Goal: Ask a question: Seek information or help from site administrators or community

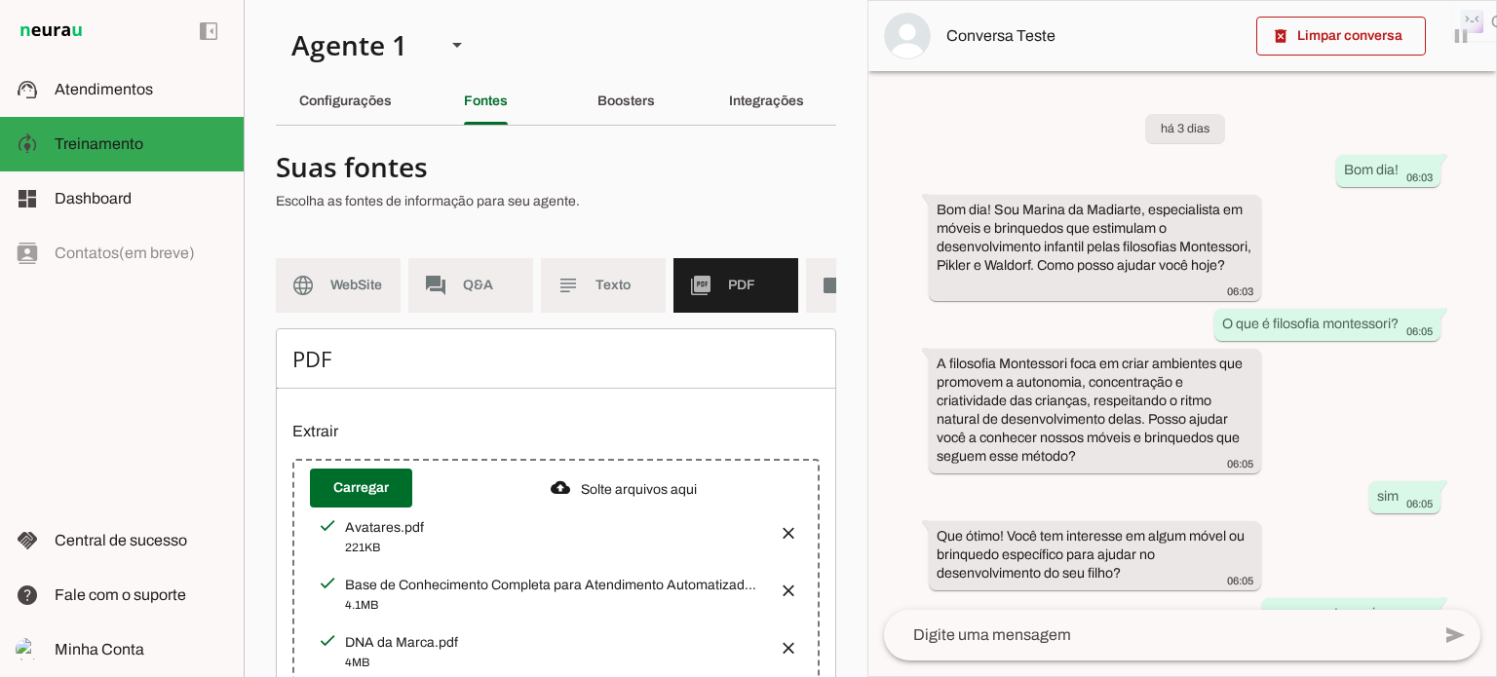
scroll to position [1122, 0]
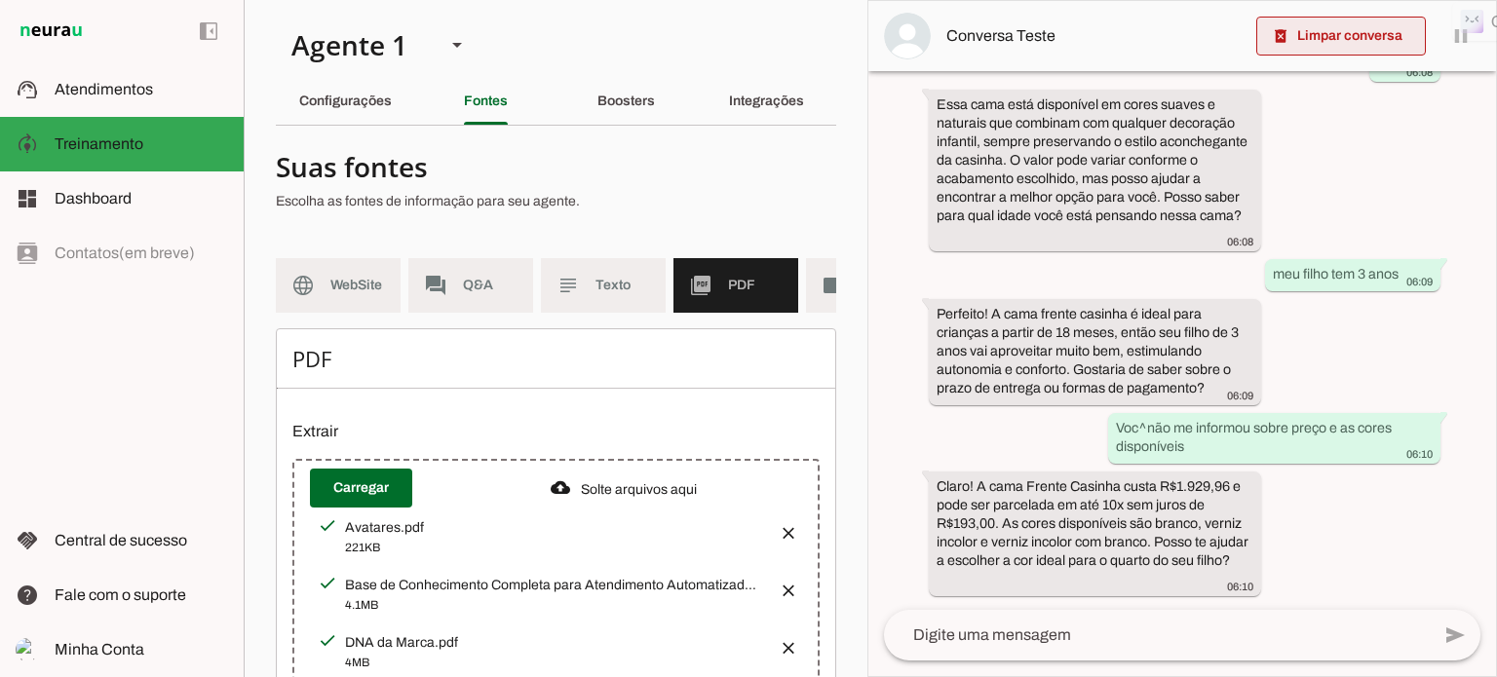
click at [1361, 36] on span at bounding box center [1341, 36] width 170 height 47
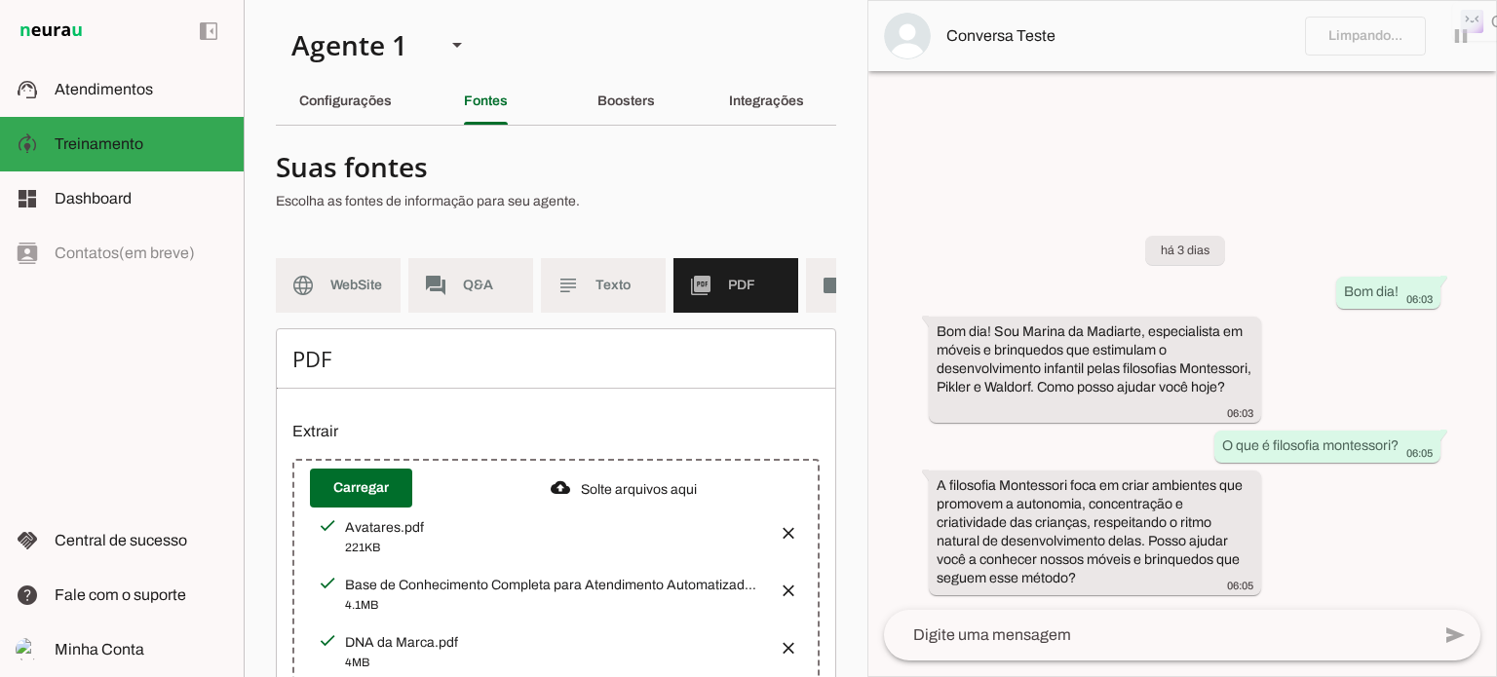
scroll to position [0, 0]
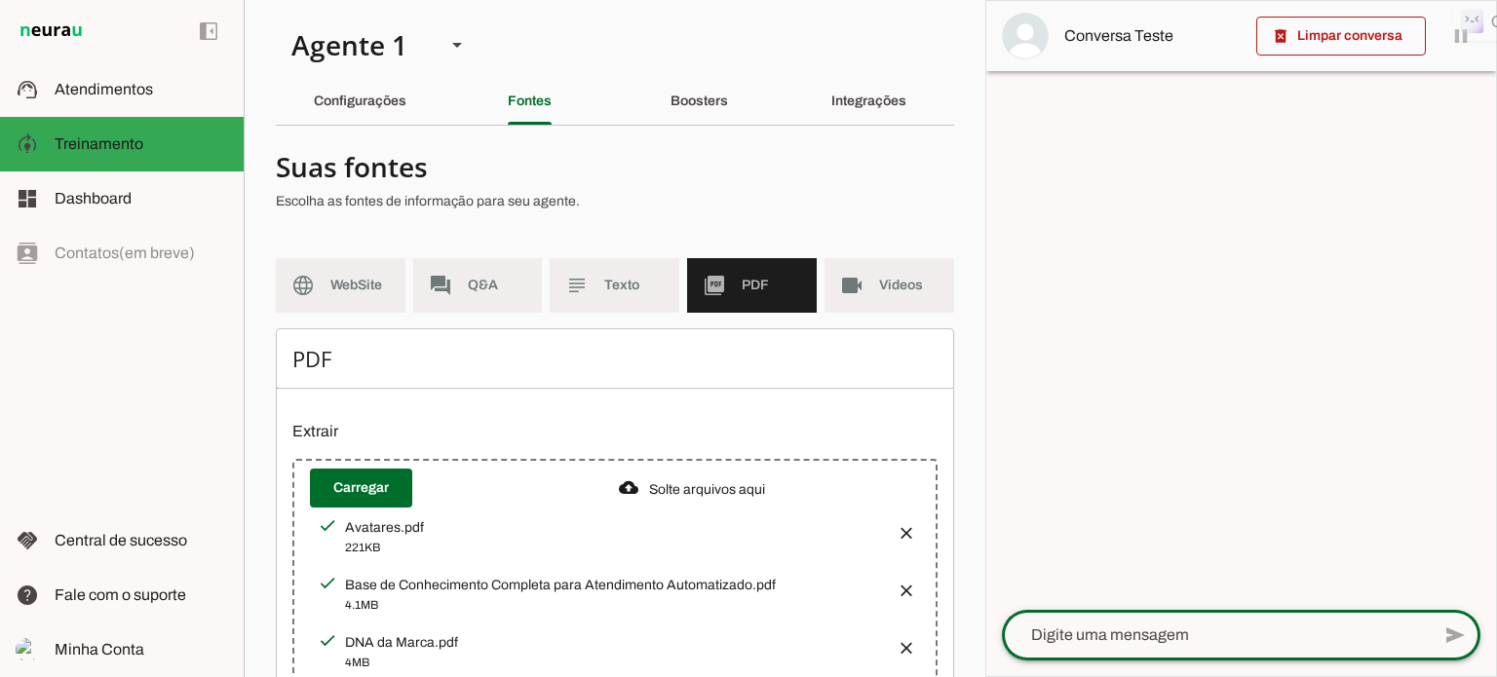
click at [1082, 635] on textarea at bounding box center [1216, 635] width 428 height 23
type textarea "oi"
type md-outlined-text-field "oi"
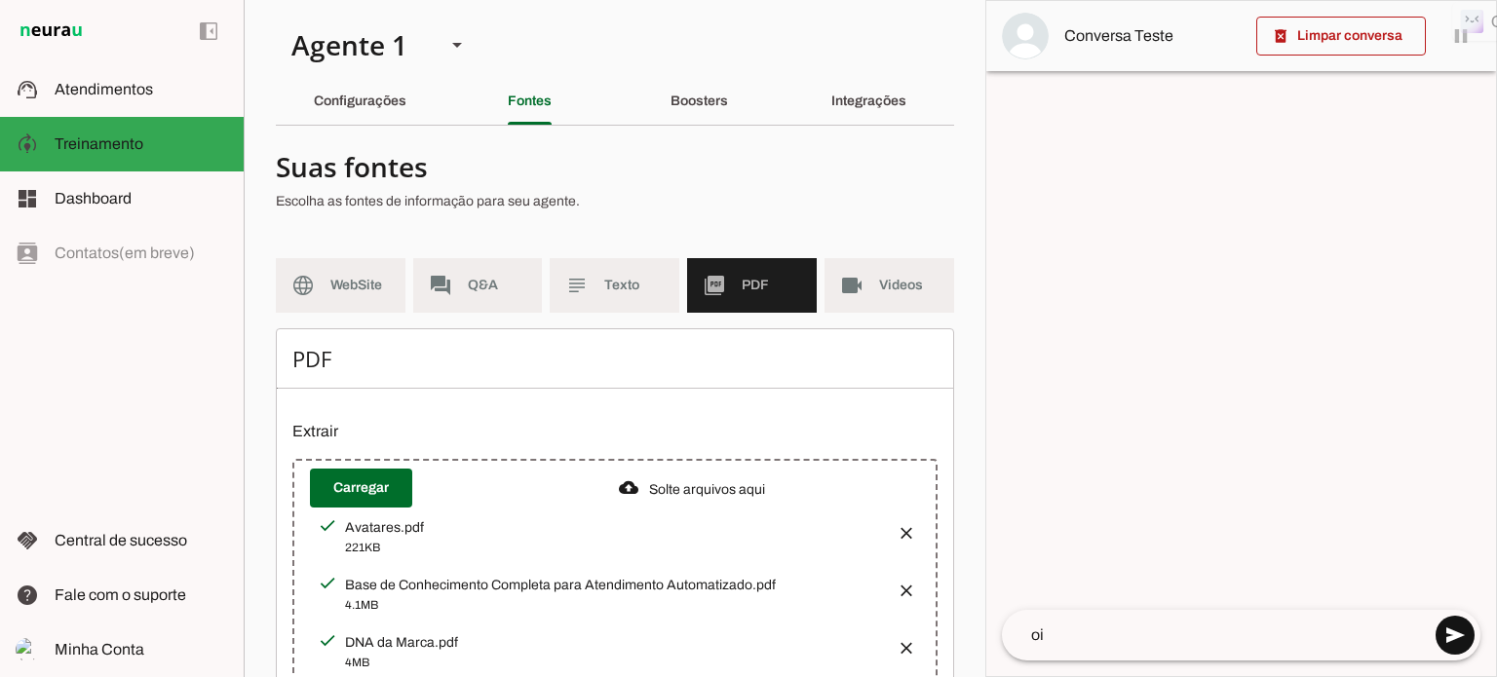
click at [1451, 629] on span at bounding box center [1454, 635] width 47 height 47
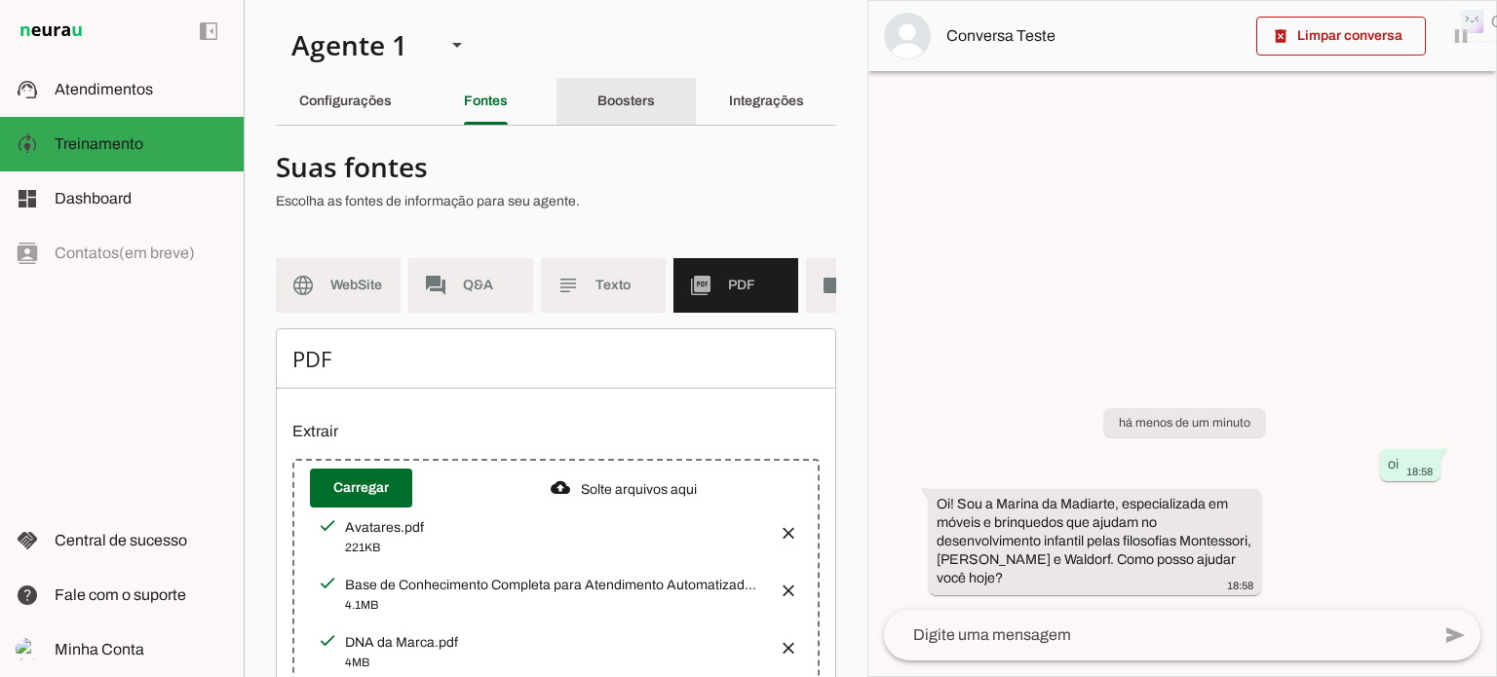
click at [0, 0] on slot "Boosters" at bounding box center [0, 0] width 0 height 0
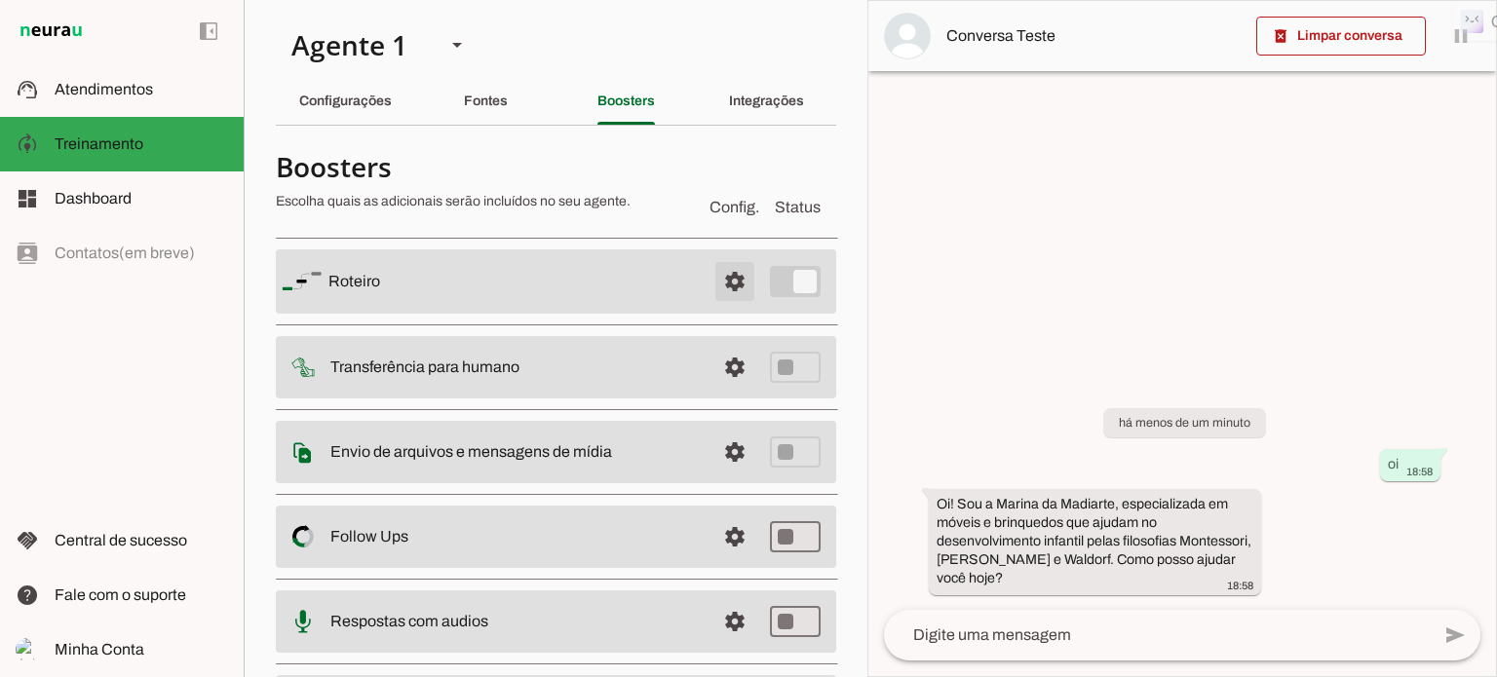
click at [720, 280] on span at bounding box center [734, 281] width 47 height 47
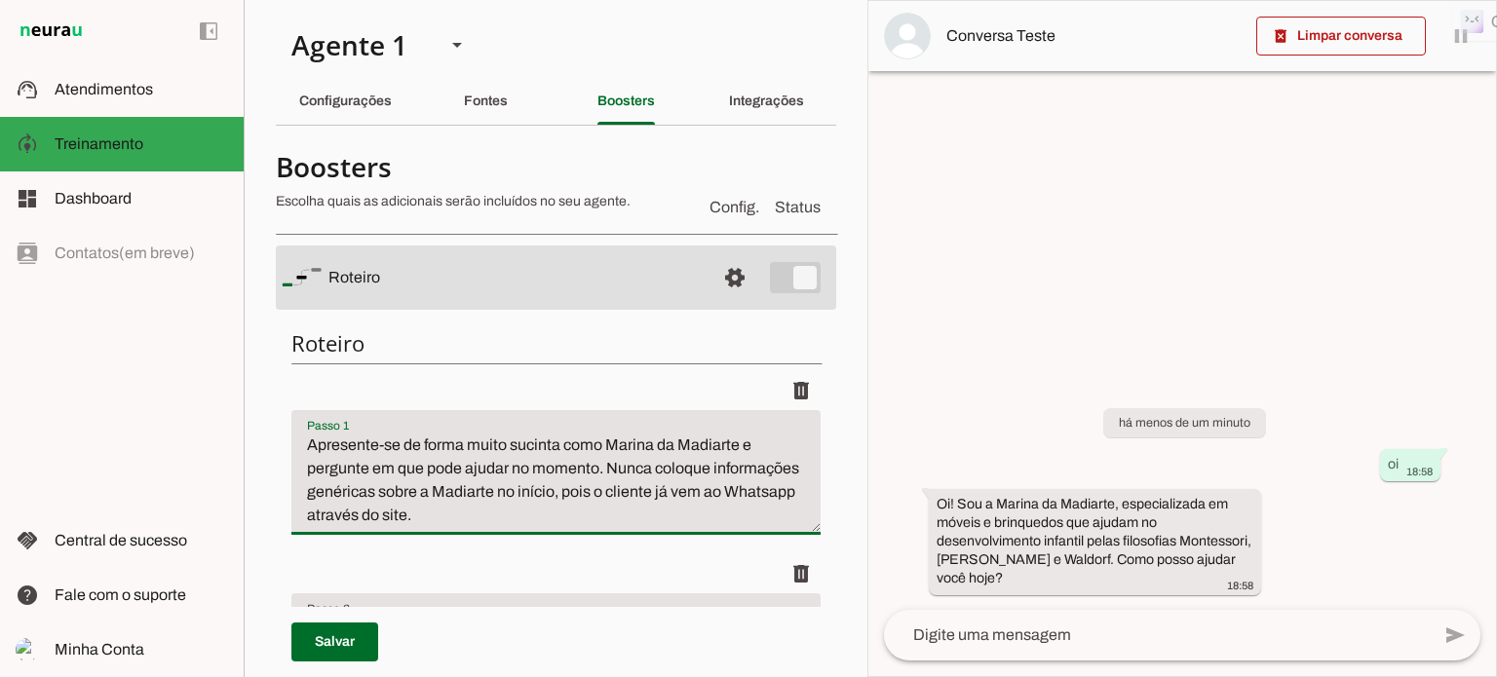
click at [405, 440] on textarea "Apresente-se de forma muito sucinta como Marina da Madiarte e pergunte em que p…" at bounding box center [555, 481] width 529 height 94
click at [562, 445] on textarea "Apresente-se de forma muito sucinta como Marina da Madiarte e pergunte em que p…" at bounding box center [555, 481] width 529 height 94
drag, startPoint x: 683, startPoint y: 470, endPoint x: 627, endPoint y: 514, distance: 71.5
click at [627, 514] on textarea "Apresente-se de forma muito sucinta apenas como Marina da Madiarte e pergunte e…" at bounding box center [555, 481] width 529 height 94
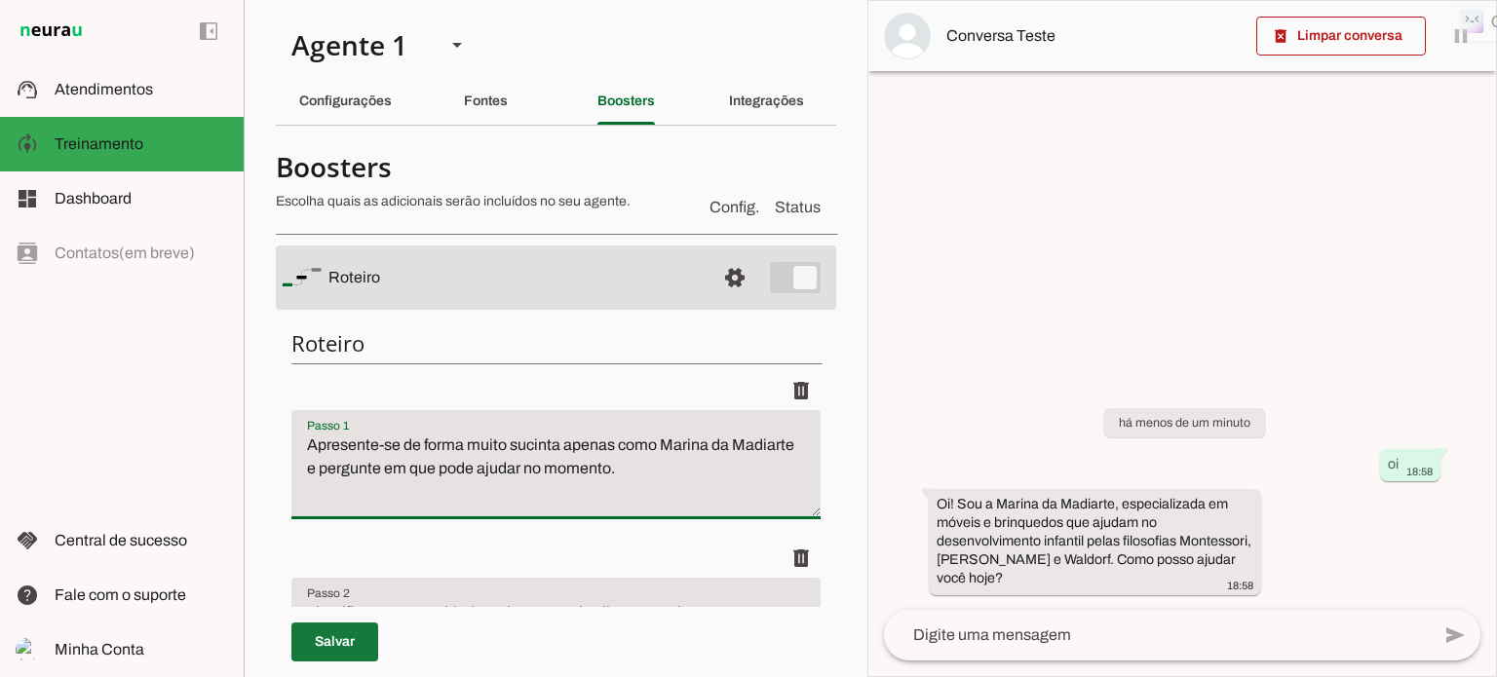
type textarea "Apresente-se de forma muito sucinta apenas como Marina da Madiarte e pergunte e…"
type md-filled-text-field "Apresente-se de forma muito sucinta apenas como Marina da Madiarte e pergunte e…"
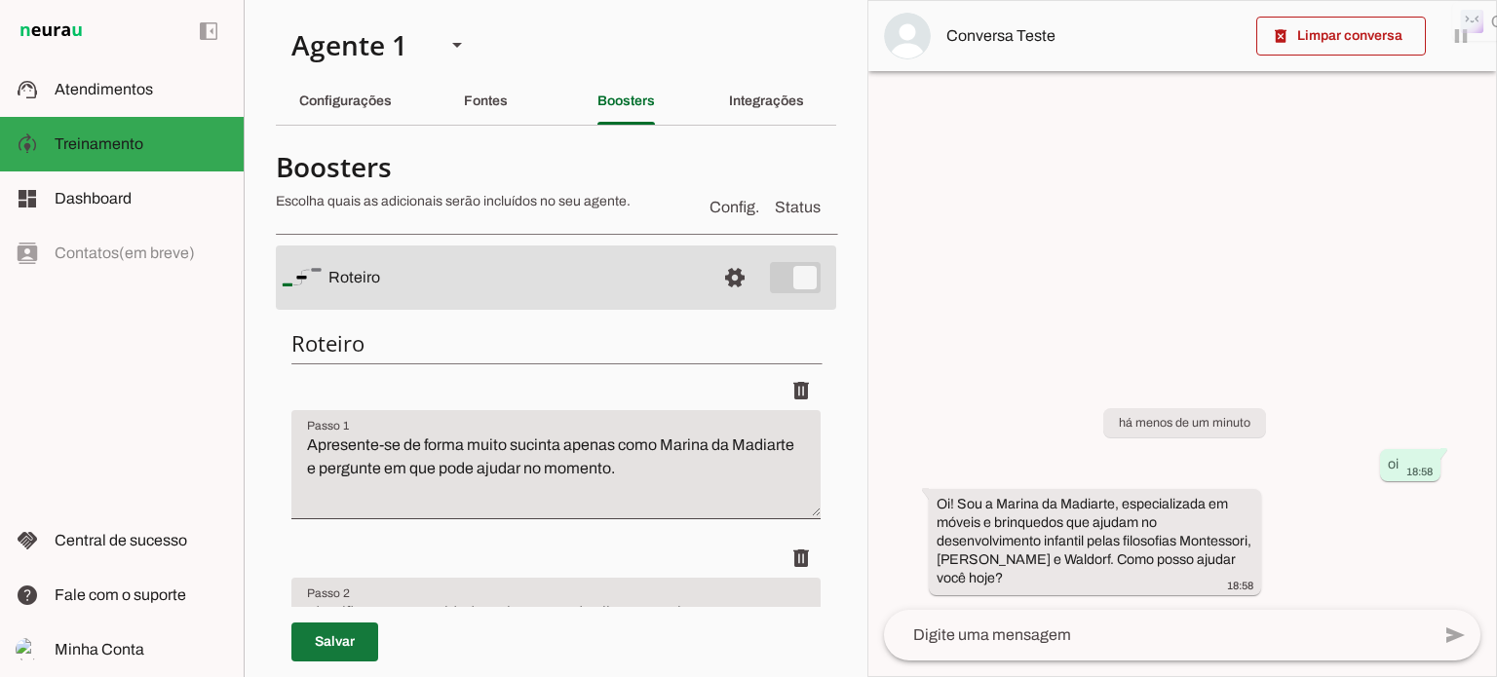
click at [333, 641] on span at bounding box center [334, 642] width 87 height 47
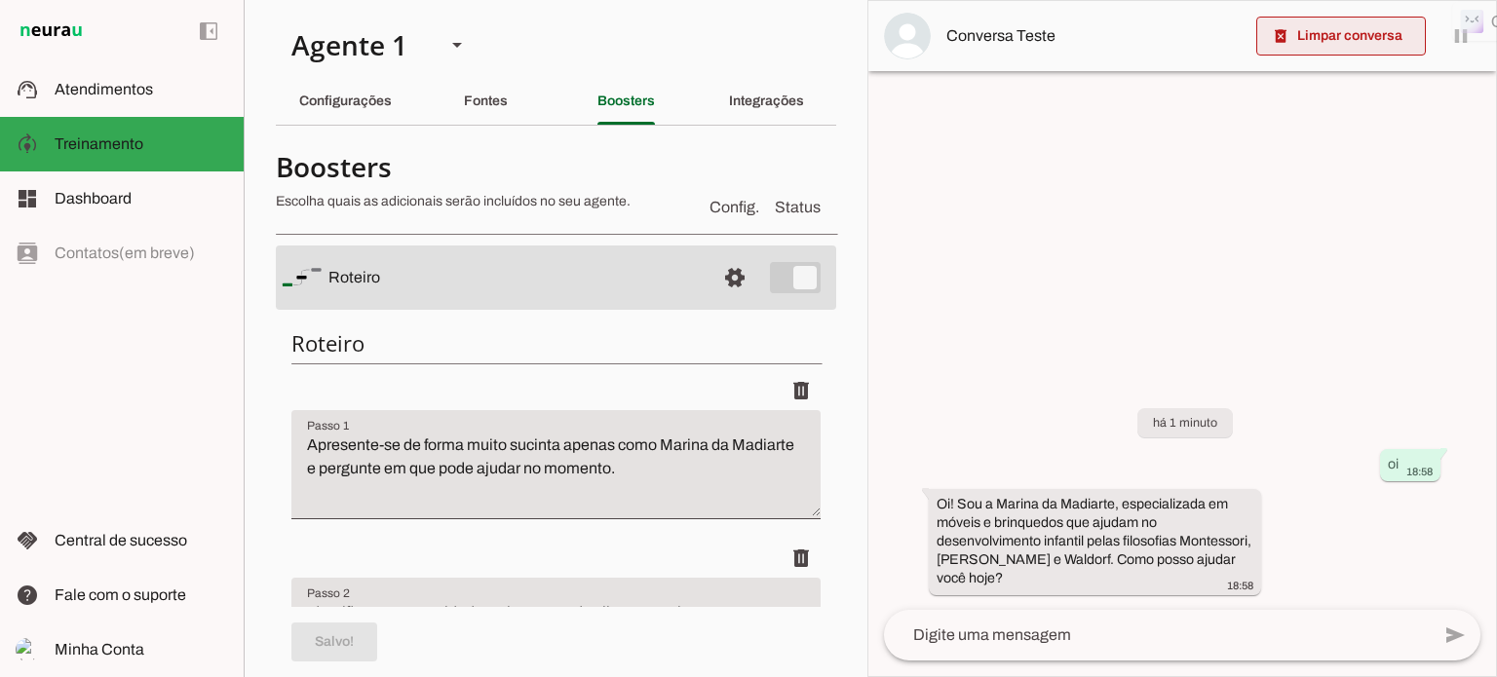
click at [1345, 28] on span at bounding box center [1341, 36] width 170 height 47
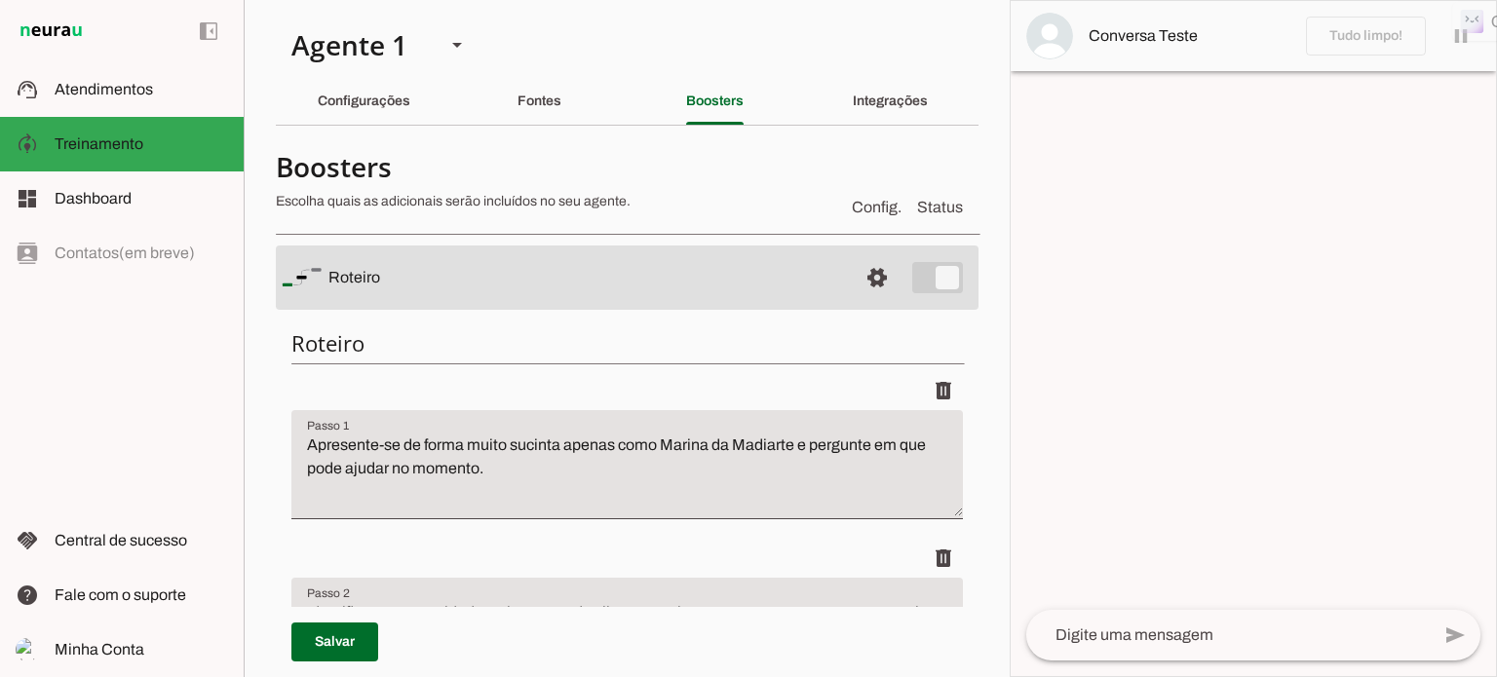
click at [1064, 637] on textarea at bounding box center [1227, 635] width 403 height 23
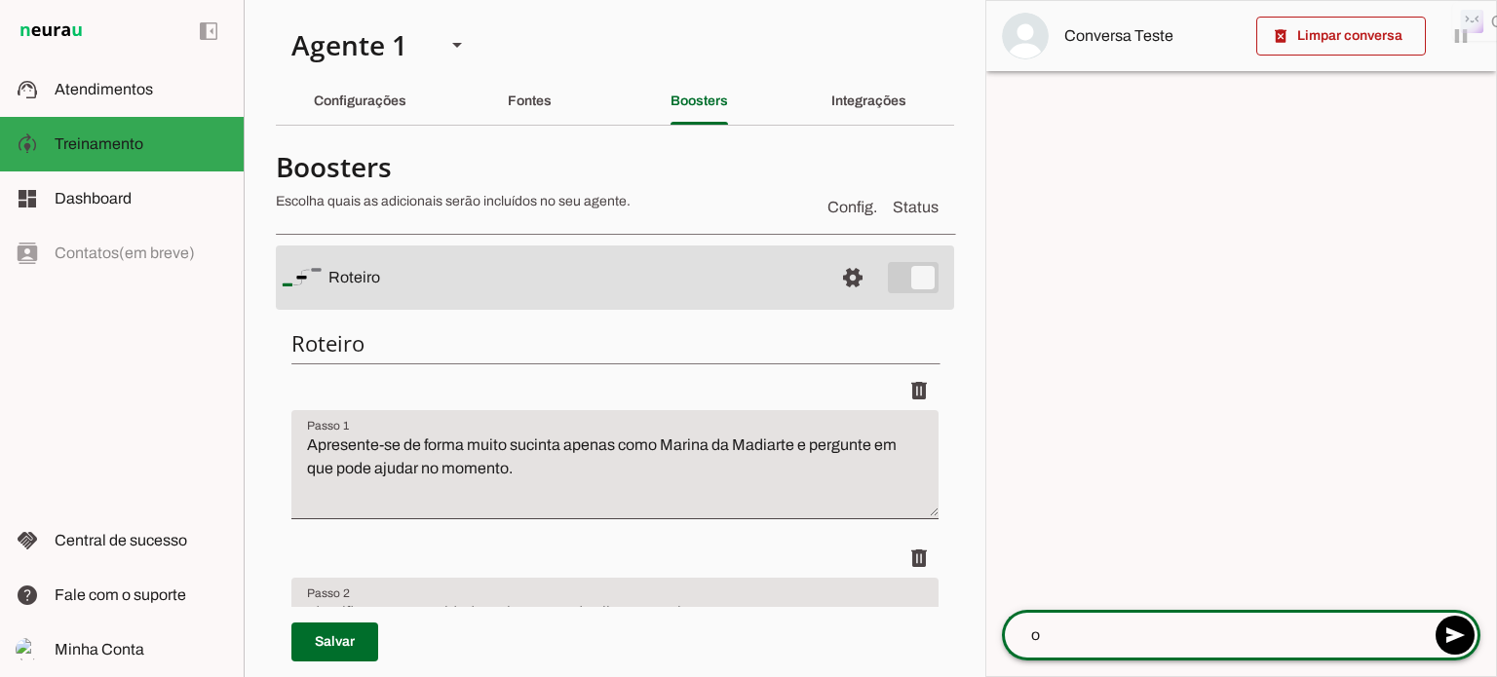
type textarea "oi"
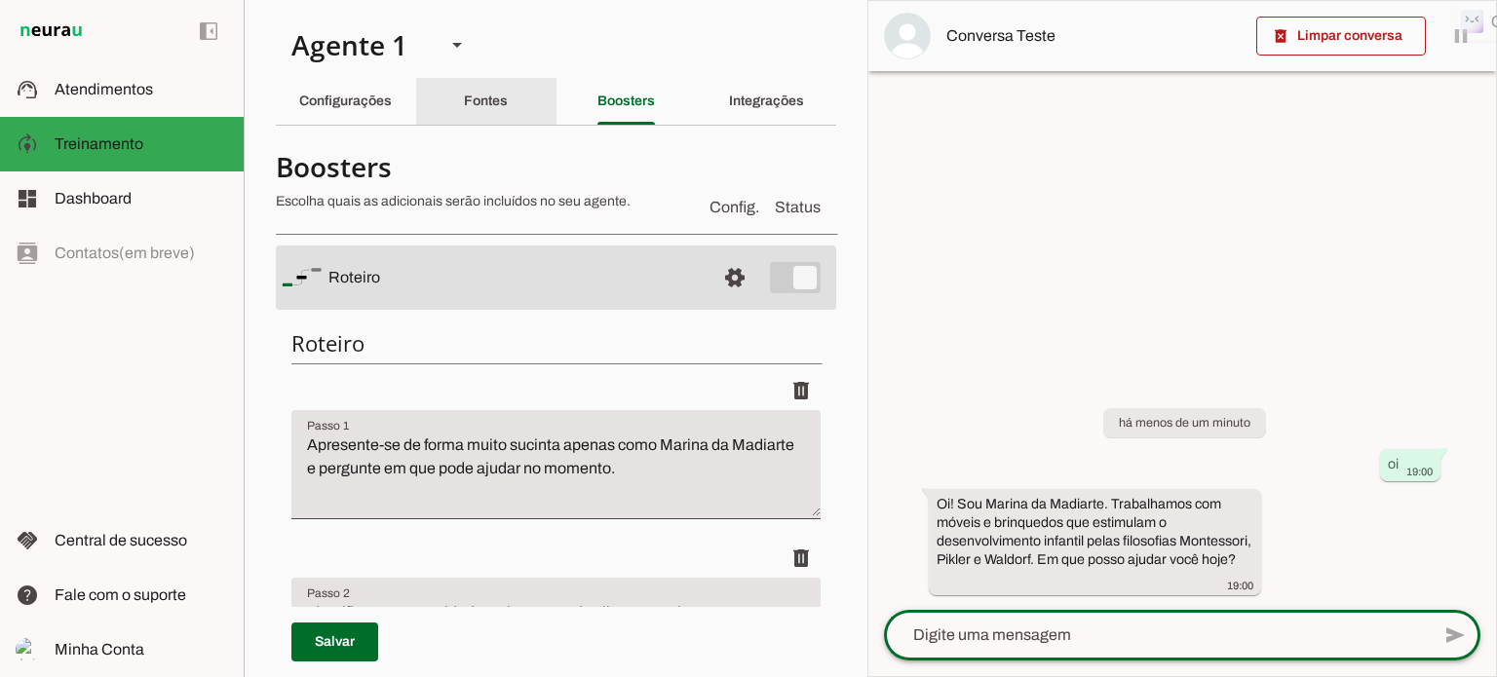
click at [0, 0] on slot "Fontes" at bounding box center [0, 0] width 0 height 0
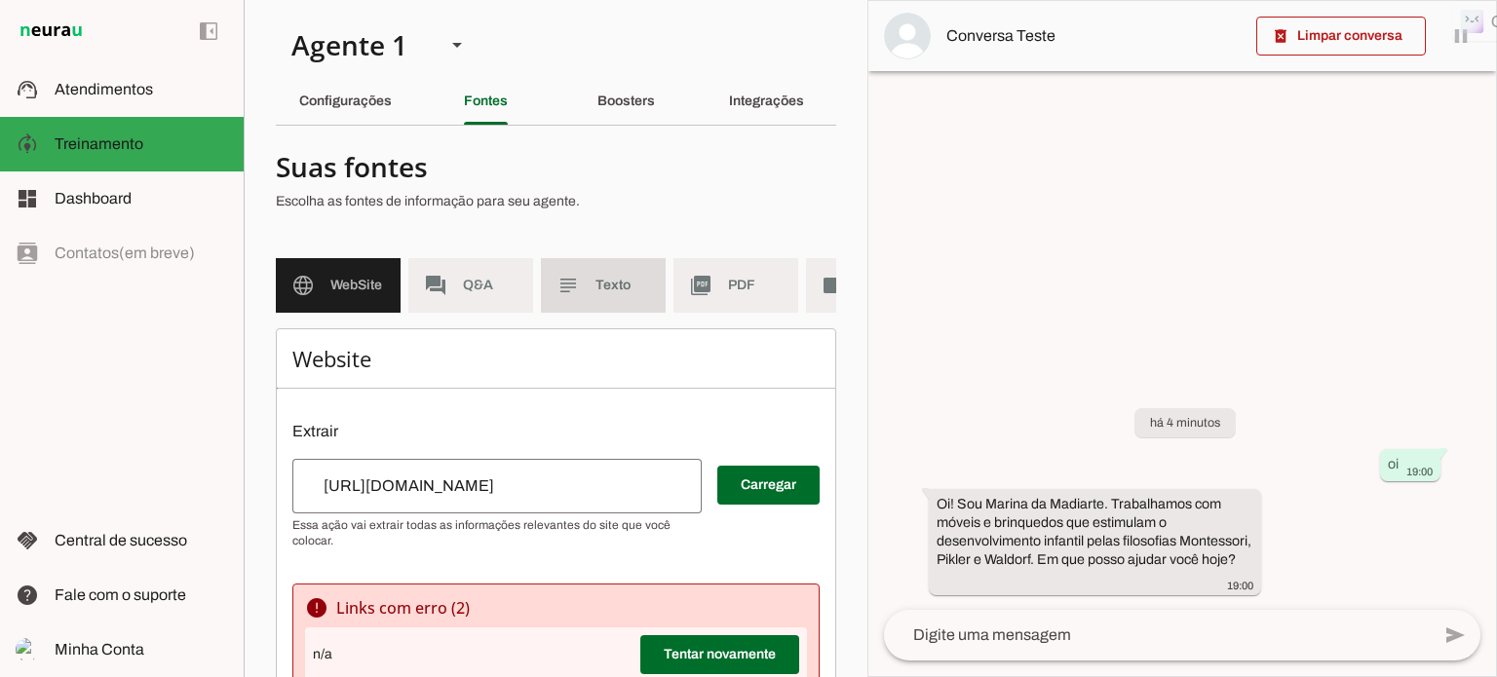
click at [610, 280] on span "Texto" at bounding box center [622, 285] width 55 height 19
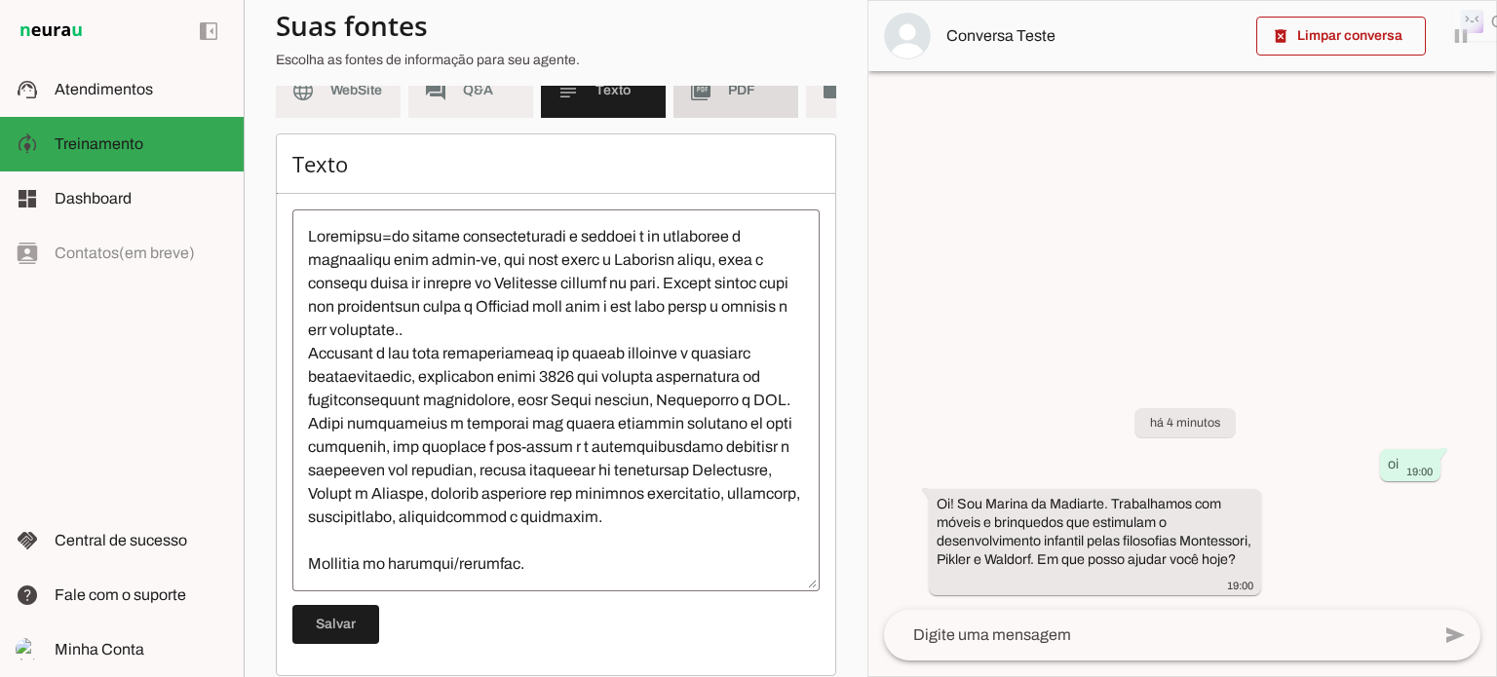
click at [748, 93] on span "PDF" at bounding box center [755, 90] width 55 height 19
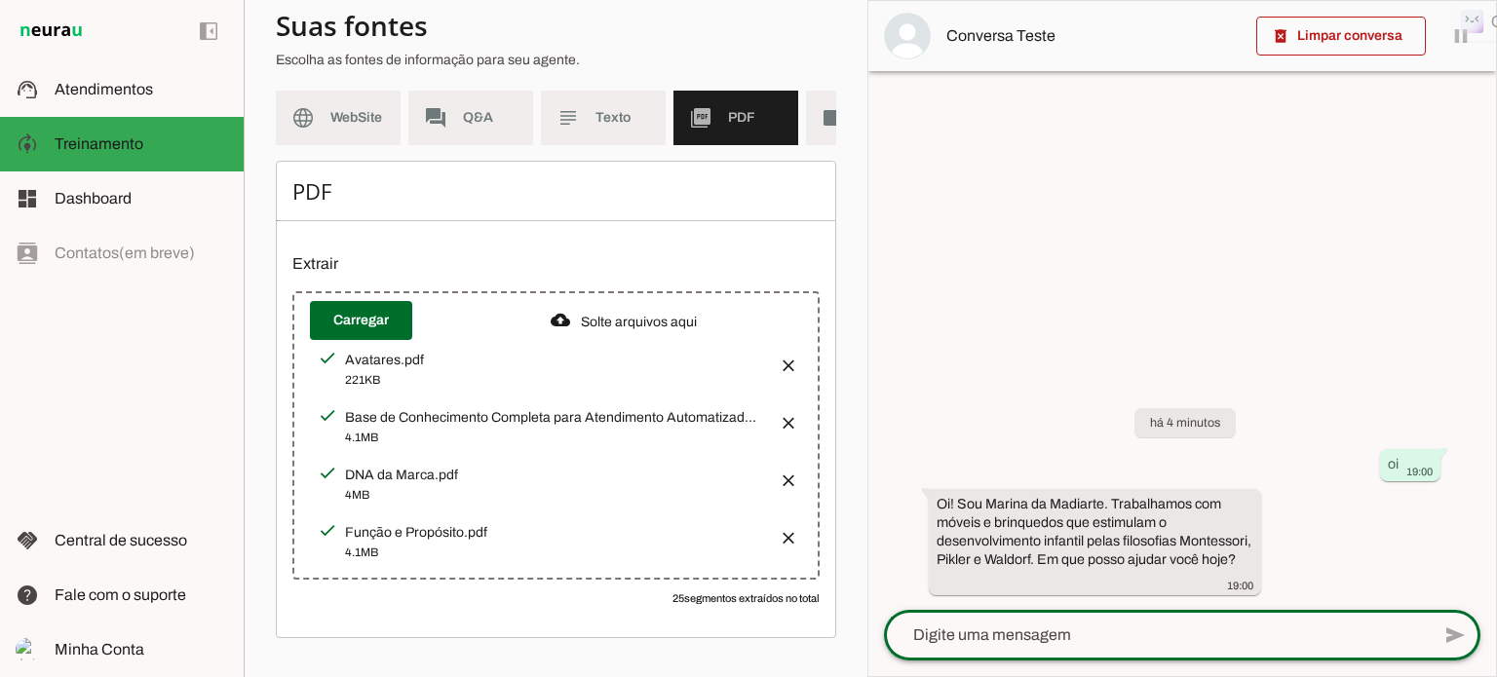
click at [918, 638] on textarea at bounding box center [1157, 635] width 546 height 23
click at [1232, 637] on textarea "quero tirar umas dúvidas sobre a cama montesori" at bounding box center [1157, 635] width 546 height 23
click at [1261, 638] on textarea "quero tirar umas dúvidas sobre a cama montessori" at bounding box center [1157, 635] width 546 height 23
type textarea "quero tirar umas dúvidas sobre a cama montessorina frente casinha"
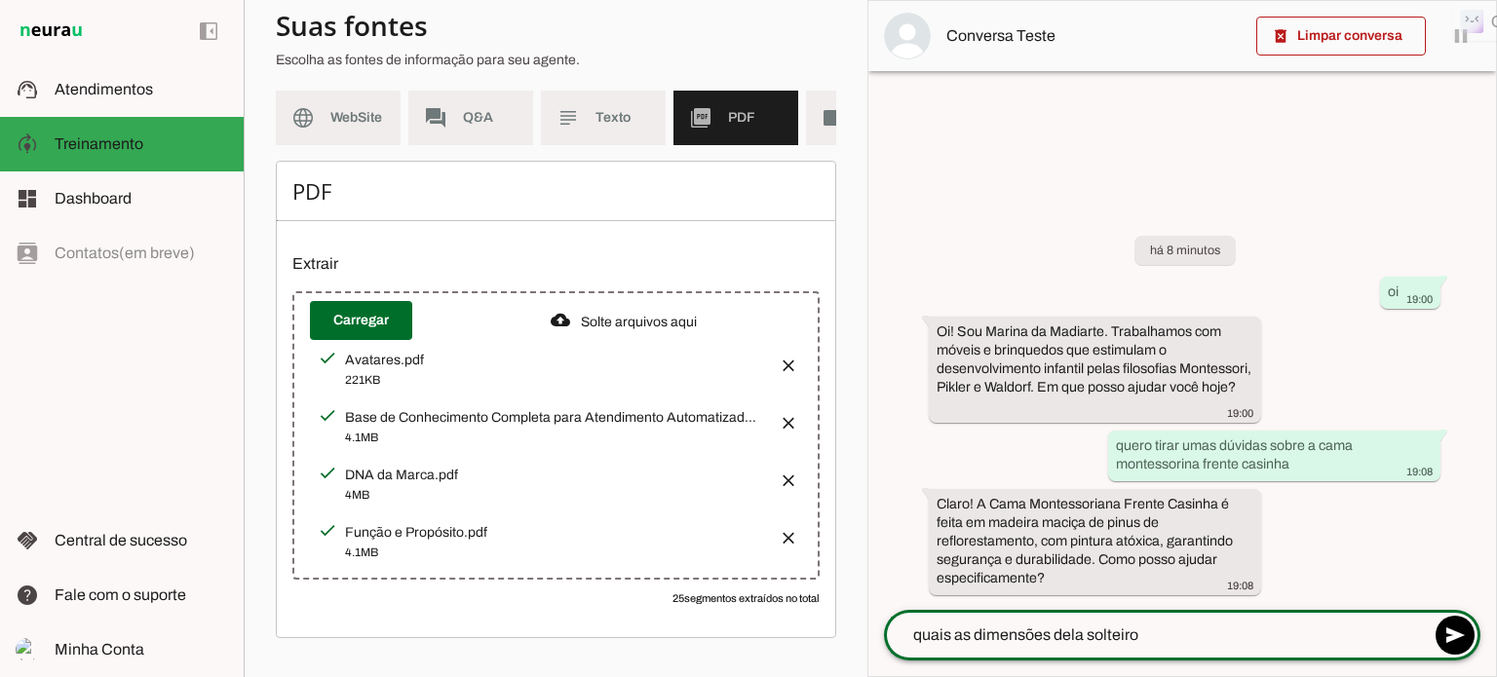
type textarea "quais as dimensões dela solteiro?"
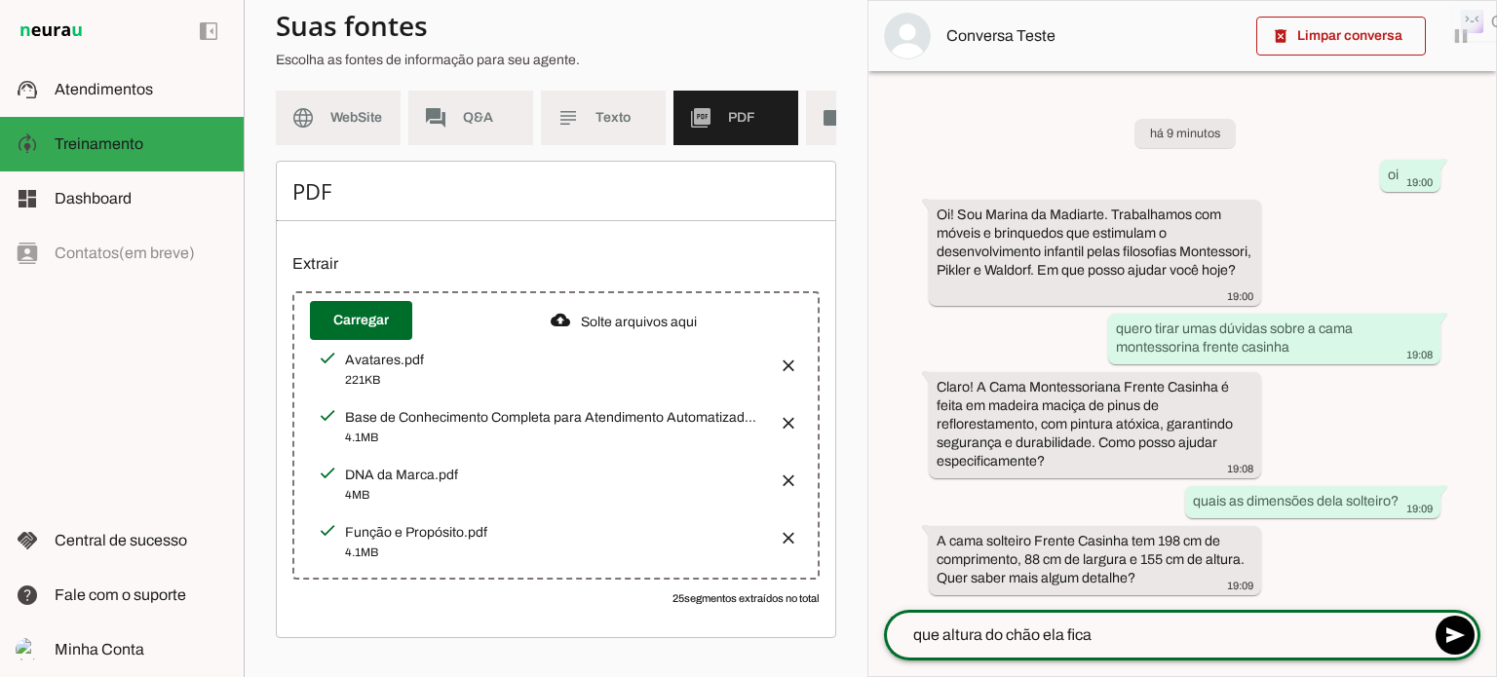
type textarea "que altura do chão ela fica?"
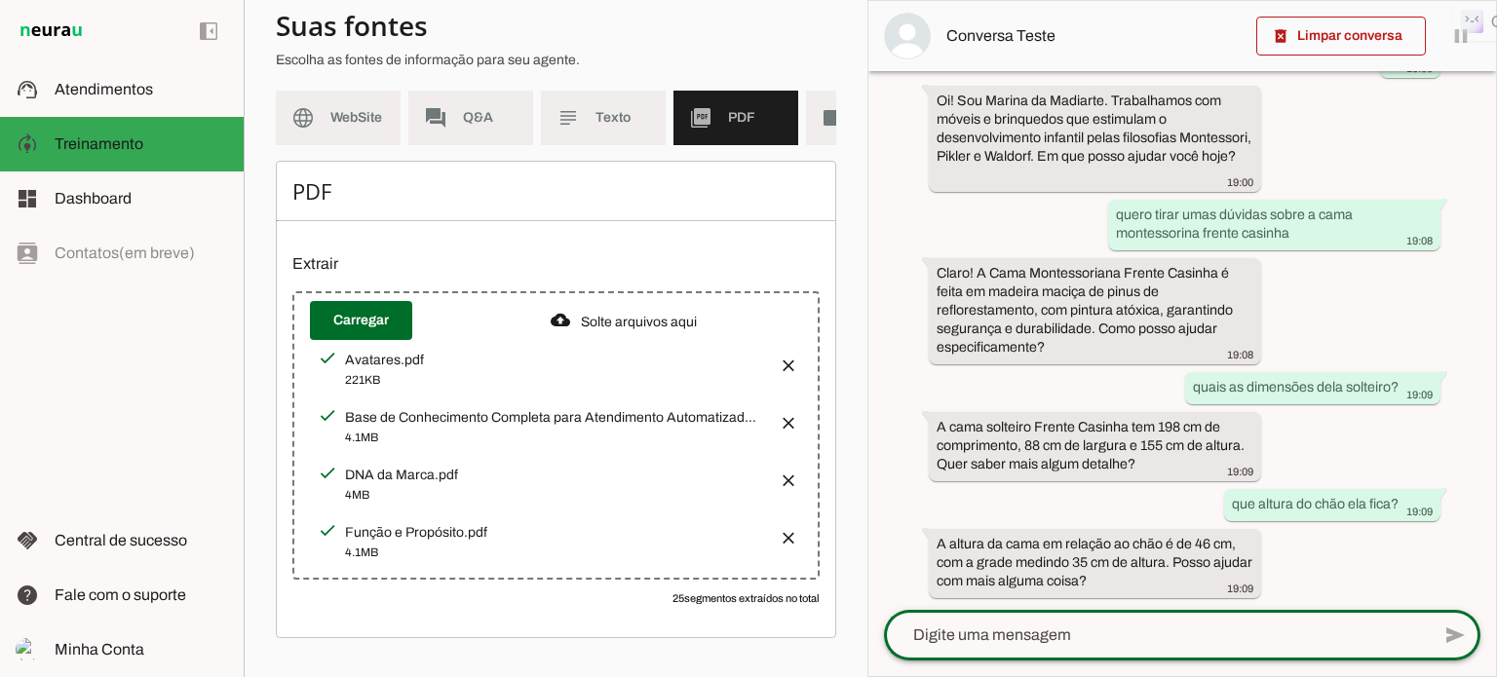
scroll to position [111, 0]
type textarea "Qual o tamaho do colchao?"
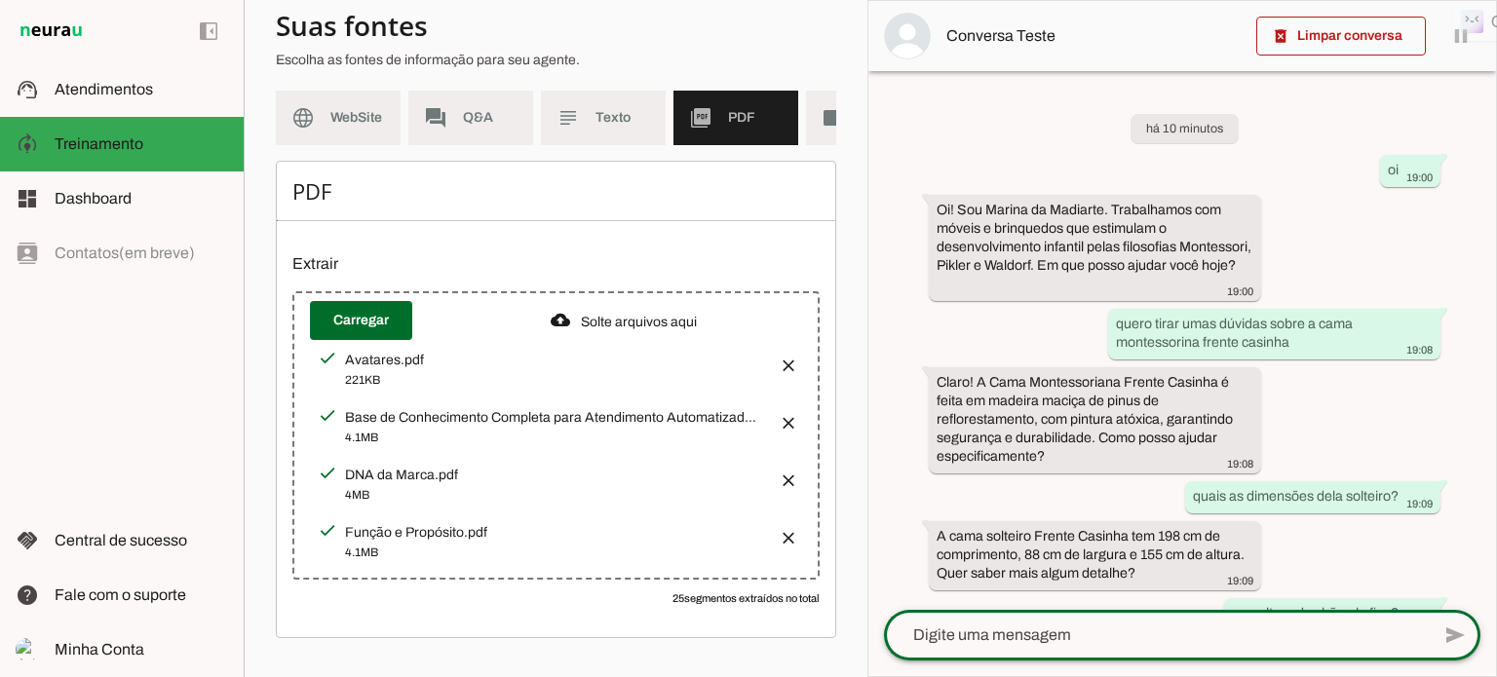
scroll to position [247, 0]
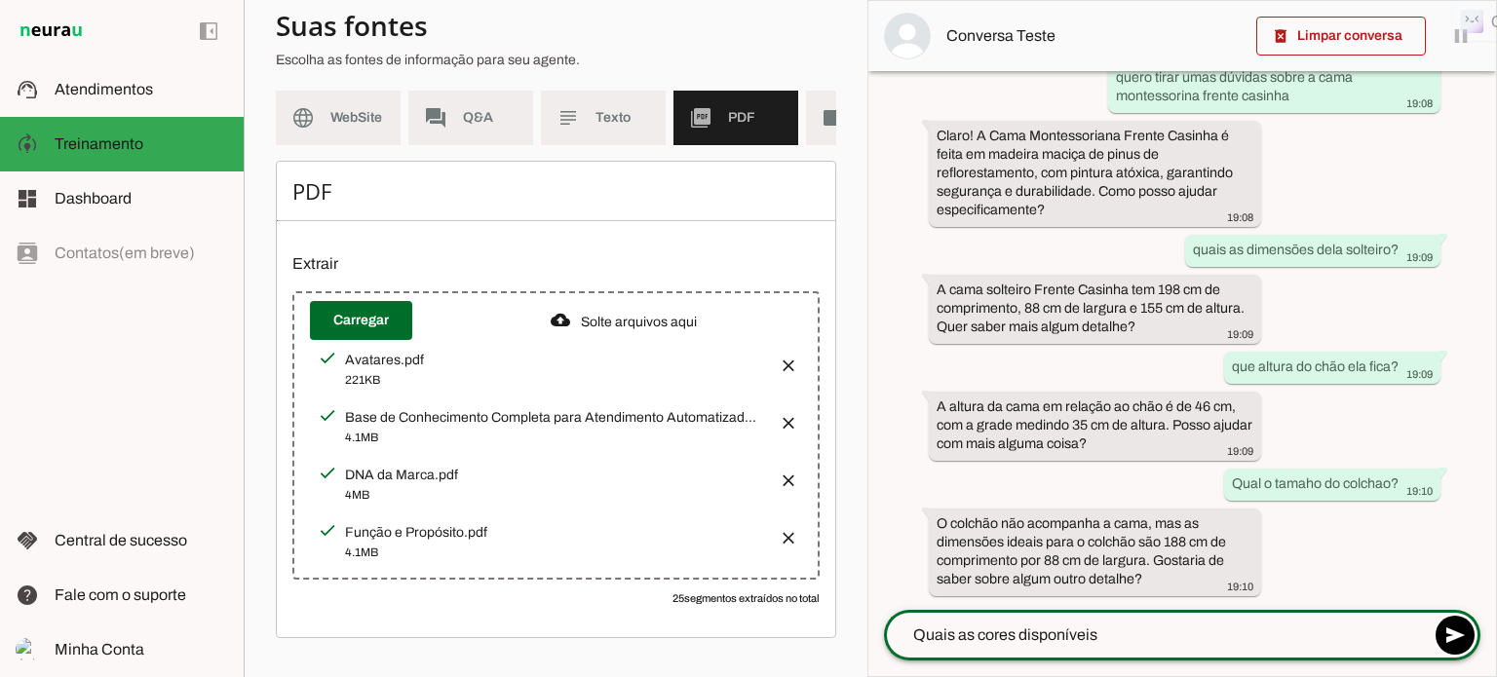
type textarea "Quais as cores disponíveis?"
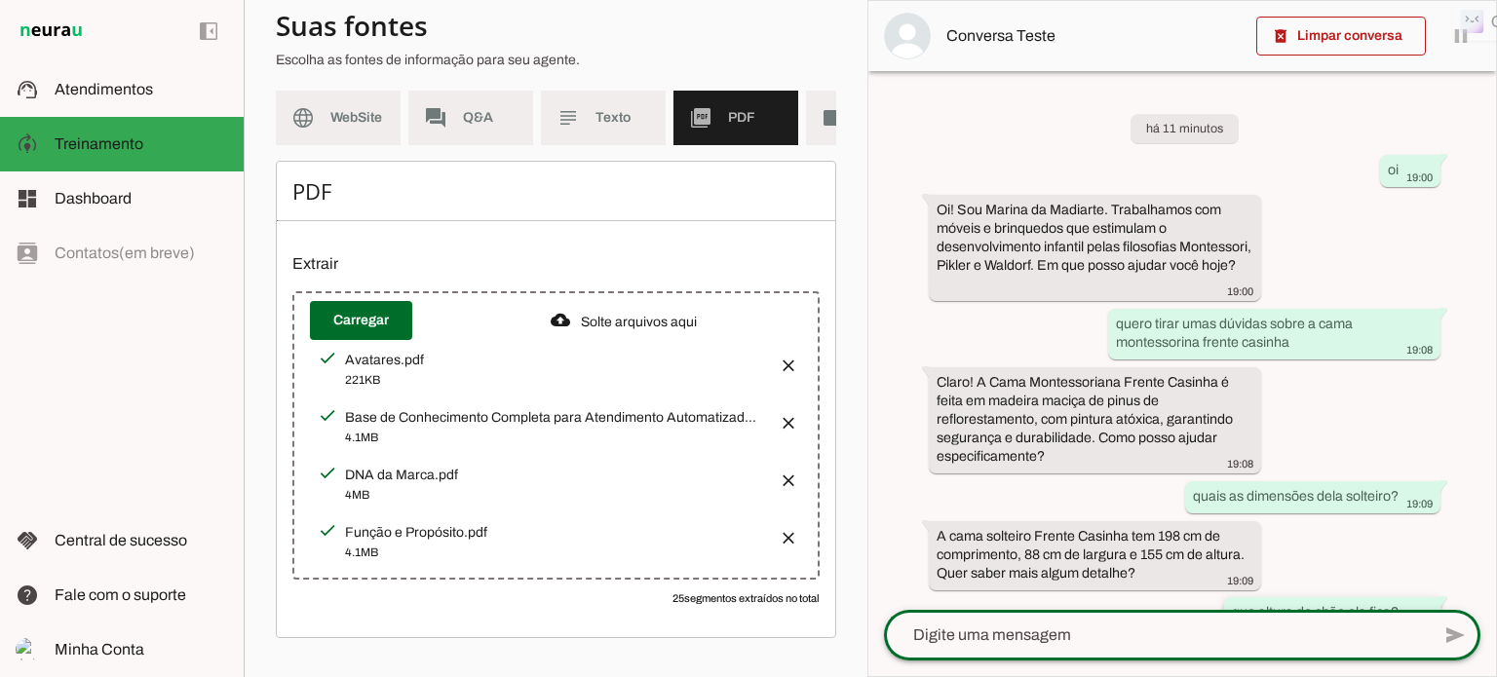
scroll to position [400, 0]
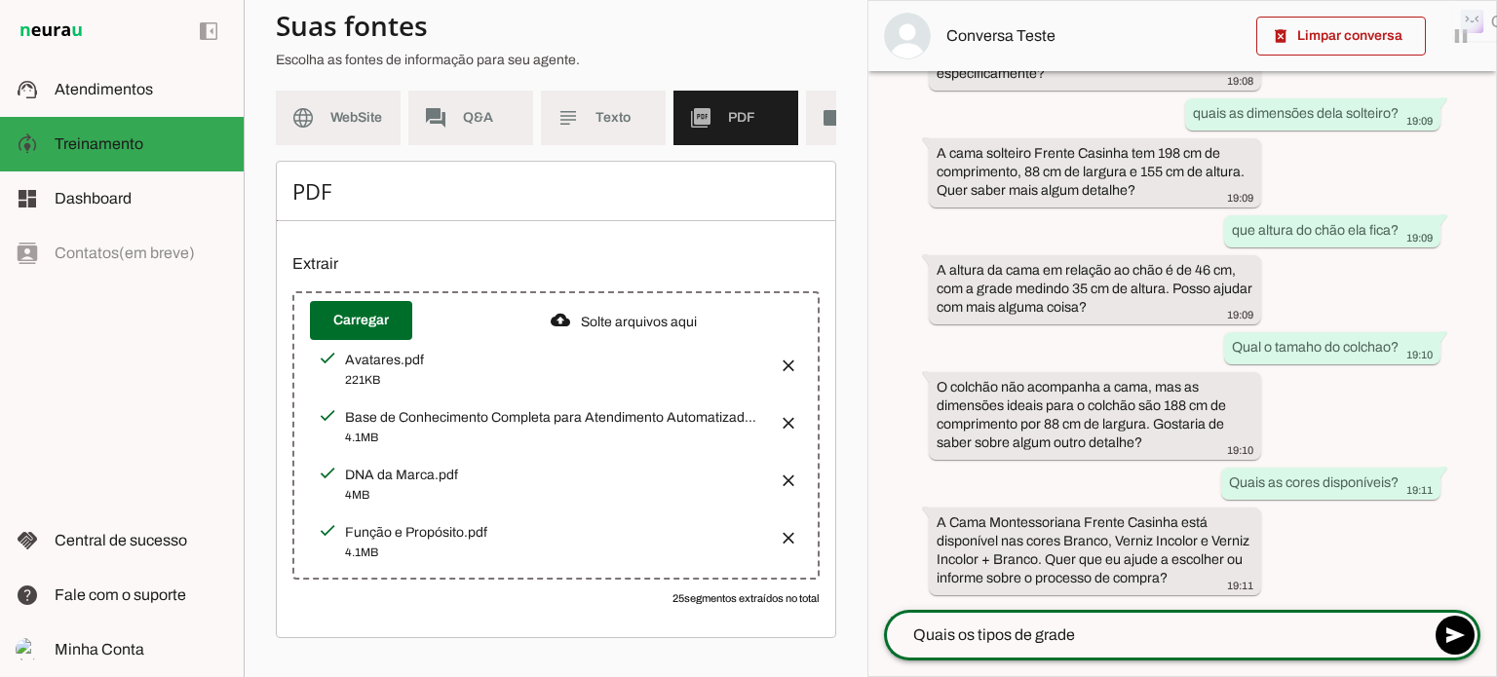
type textarea "Quais os tipos de grade?"
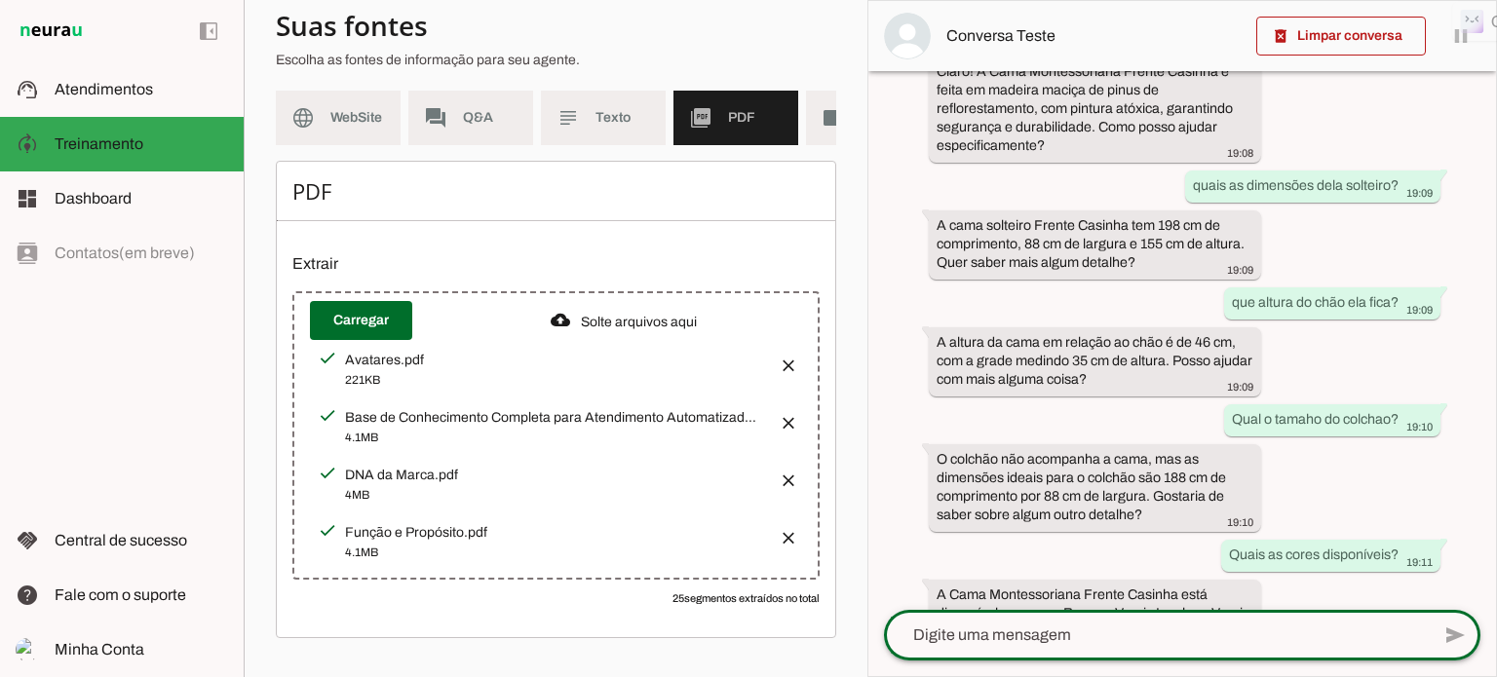
scroll to position [554, 0]
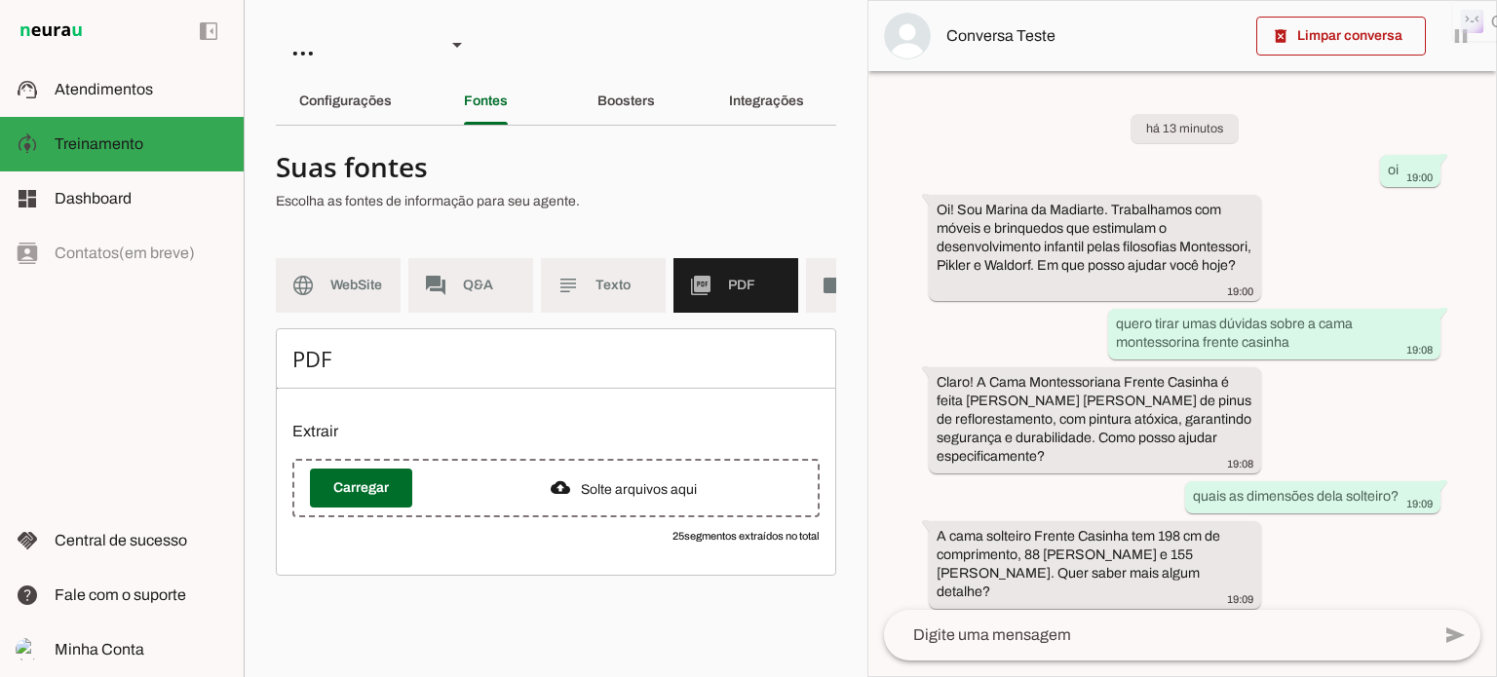
scroll to position [554, 0]
